Goal: Navigation & Orientation: Find specific page/section

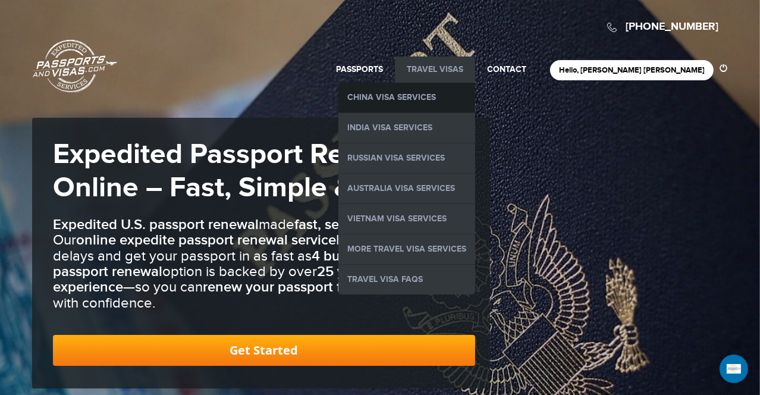
click at [474, 95] on link "China Visa Services" at bounding box center [406, 98] width 137 height 30
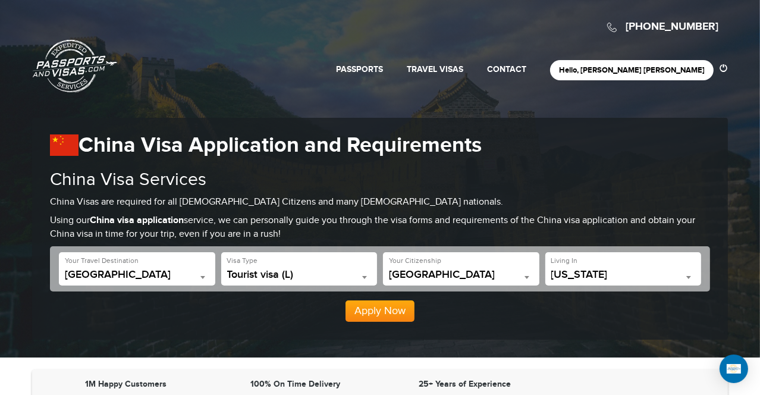
click at [58, 56] on link "Passports & [DOMAIN_NAME]" at bounding box center [75, 66] width 84 height 54
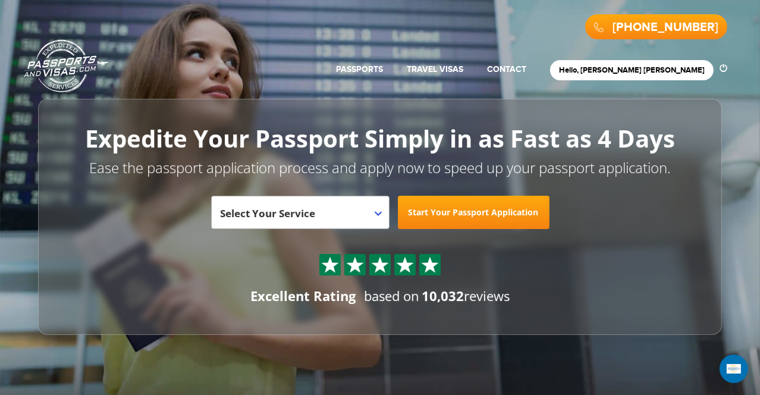
scroll to position [21, 0]
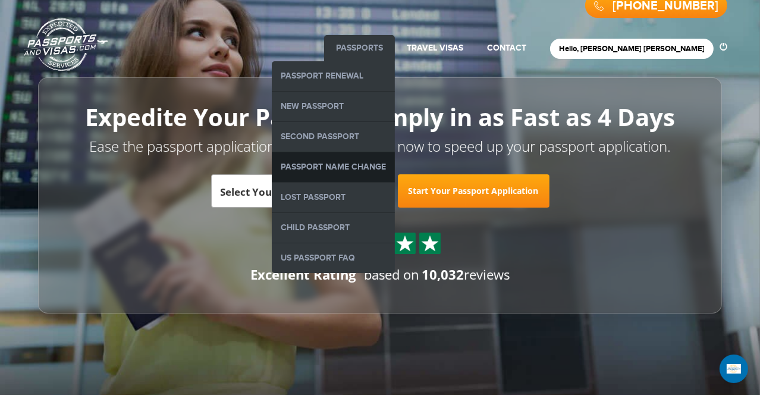
click at [395, 175] on link "Passport Name Change" at bounding box center [333, 167] width 123 height 30
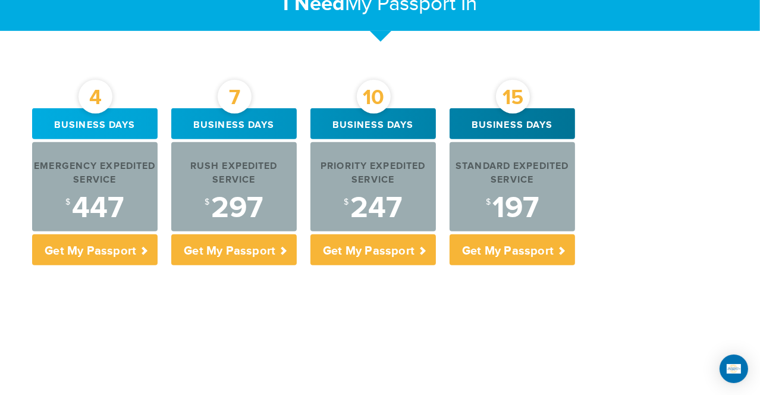
scroll to position [497, 0]
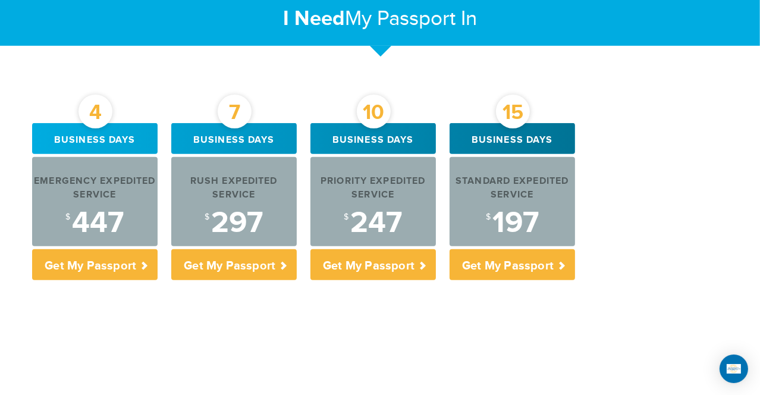
scroll to position [389, 0]
